Goal: Task Accomplishment & Management: Manage account settings

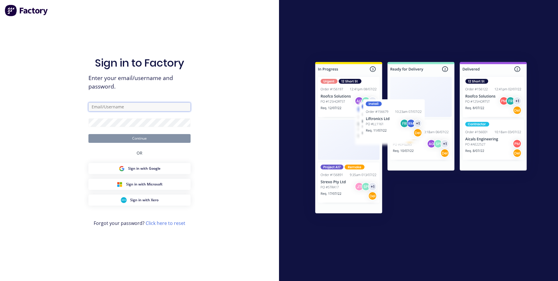
type input "[EMAIL_ADDRESS][DOMAIN_NAME]"
click at [138, 143] on div "OR" at bounding box center [139, 153] width 6 height 20
click at [138, 139] on button "Continue" at bounding box center [139, 138] width 102 height 9
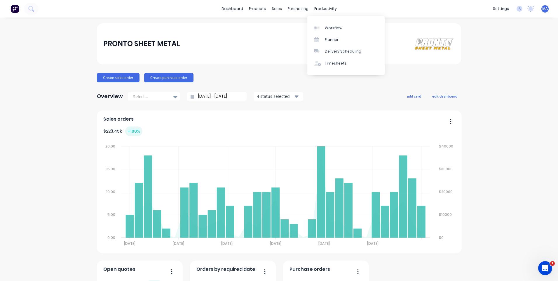
click at [325, 14] on div "Workflow Planner Delivery Scheduling Timesheets" at bounding box center [345, 45] width 77 height 62
click at [326, 10] on div "productivity" at bounding box center [325, 8] width 28 height 9
click at [334, 30] on div "Workflow" at bounding box center [333, 27] width 17 height 5
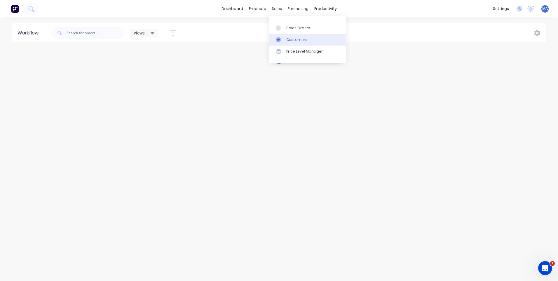
click at [290, 37] on div "Customers" at bounding box center [296, 39] width 21 height 5
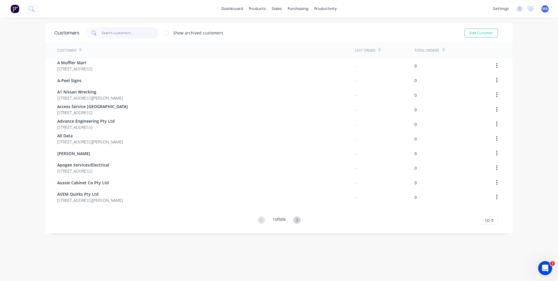
click at [139, 30] on input "text" at bounding box center [129, 33] width 57 height 12
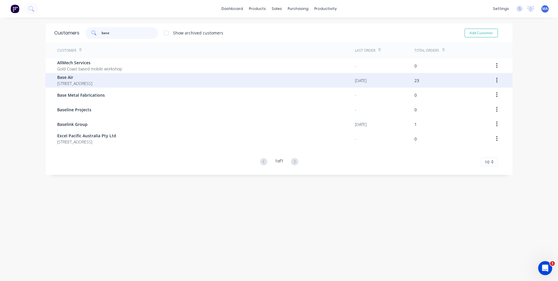
type input "base"
click at [92, 85] on span "[STREET_ADDRESS]" at bounding box center [74, 83] width 35 height 6
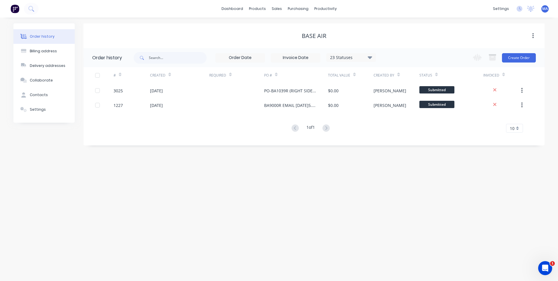
click at [360, 55] on div "23 Statuses" at bounding box center [350, 57] width 49 height 6
click at [399, 125] on label at bounding box center [399, 125] width 0 height 0
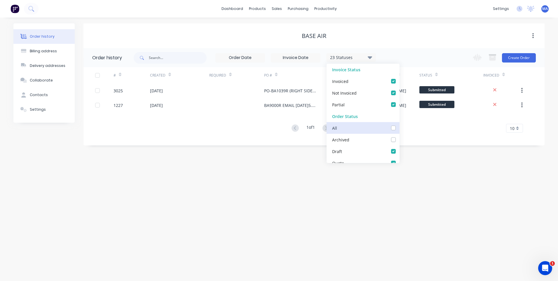
click at [399, 129] on input "checkbox" at bounding box center [401, 128] width 5 height 6
checkbox input "true"
click at [182, 56] on input "text" at bounding box center [178, 58] width 58 height 12
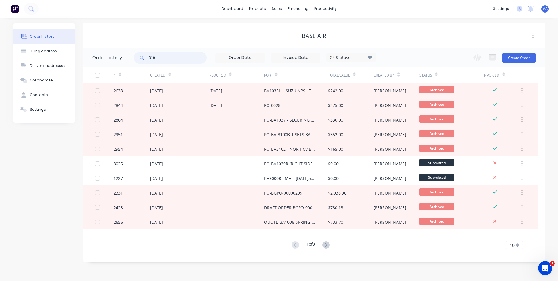
type input "3102"
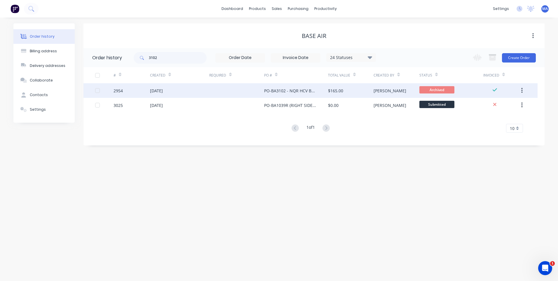
click at [274, 96] on div "PO-BA3102 - NQR HCV BRACKET V1" at bounding box center [296, 90] width 64 height 15
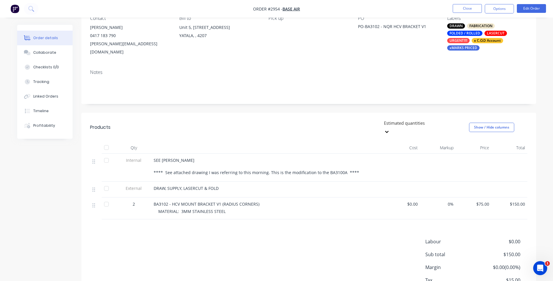
scroll to position [58, 0]
click at [52, 52] on div "Collaborate" at bounding box center [44, 52] width 23 height 5
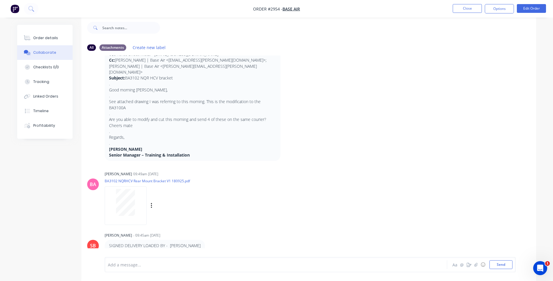
scroll to position [40, 0]
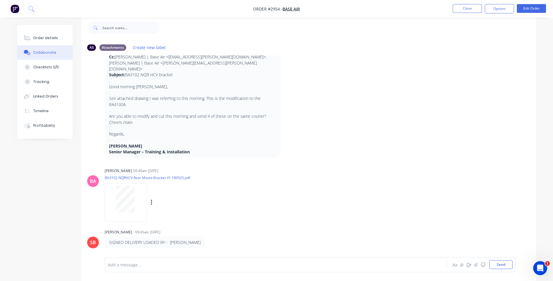
click at [103, 188] on div "BA [PERSON_NAME] 09:49am [DATE] BA3102 NQRHCV Rear Mount Bracket V1 180925.pdf …" at bounding box center [308, 192] width 455 height 52
click at [506, 266] on button "Send" at bounding box center [501, 264] width 23 height 9
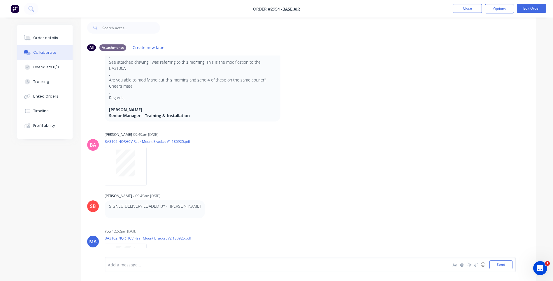
scroll to position [106, 0]
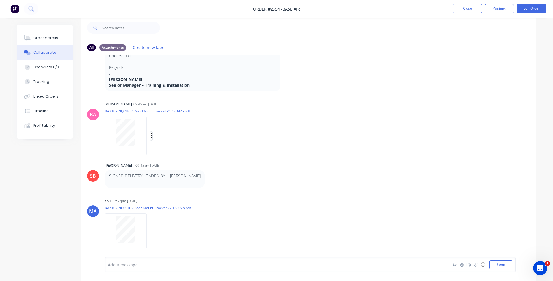
click at [152, 132] on icon "button" at bounding box center [152, 135] width 2 height 7
click at [189, 158] on button "Delete" at bounding box center [190, 164] width 66 height 13
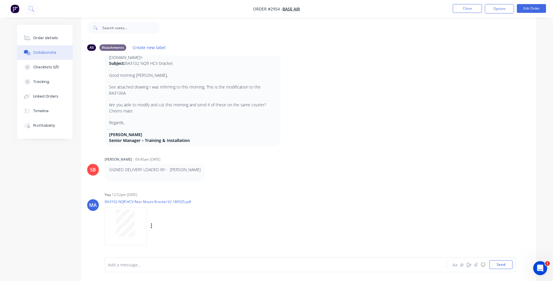
scroll to position [45, 0]
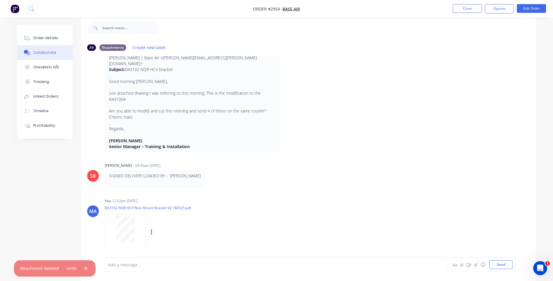
drag, startPoint x: 270, startPoint y: 195, endPoint x: 211, endPoint y: 227, distance: 66.3
click at [270, 198] on div "You 12:52pm [DATE]" at bounding box center [196, 200] width 182 height 5
click at [140, 226] on div at bounding box center [125, 228] width 37 height 27
click at [472, 12] on button "Close" at bounding box center [467, 8] width 29 height 9
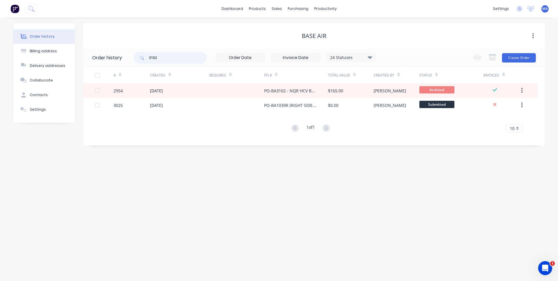
drag, startPoint x: 130, startPoint y: 59, endPoint x: 126, endPoint y: 59, distance: 4.1
click at [127, 59] on header "Order history 3102 24 Statuses Invoice Status Invoiced Not Invoiced Partial Ord…" at bounding box center [313, 57] width 461 height 19
type input "1032"
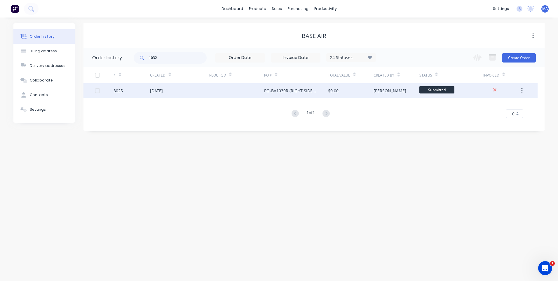
click at [163, 90] on div "[DATE]" at bounding box center [156, 90] width 13 height 6
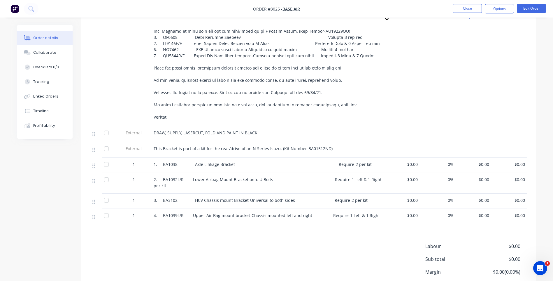
scroll to position [204, 0]
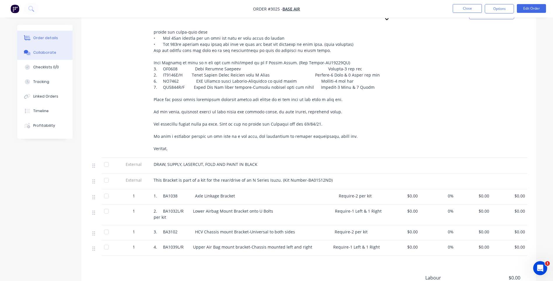
click at [61, 51] on button "Collaborate" at bounding box center [44, 52] width 55 height 15
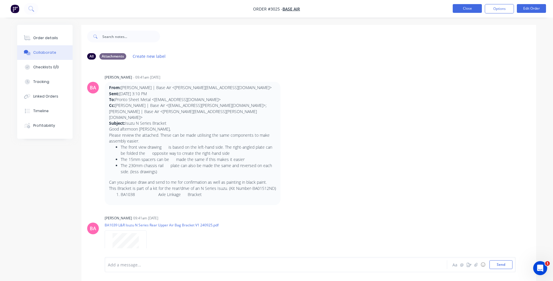
click at [472, 10] on button "Close" at bounding box center [467, 8] width 29 height 9
